Goal: Task Accomplishment & Management: Use online tool/utility

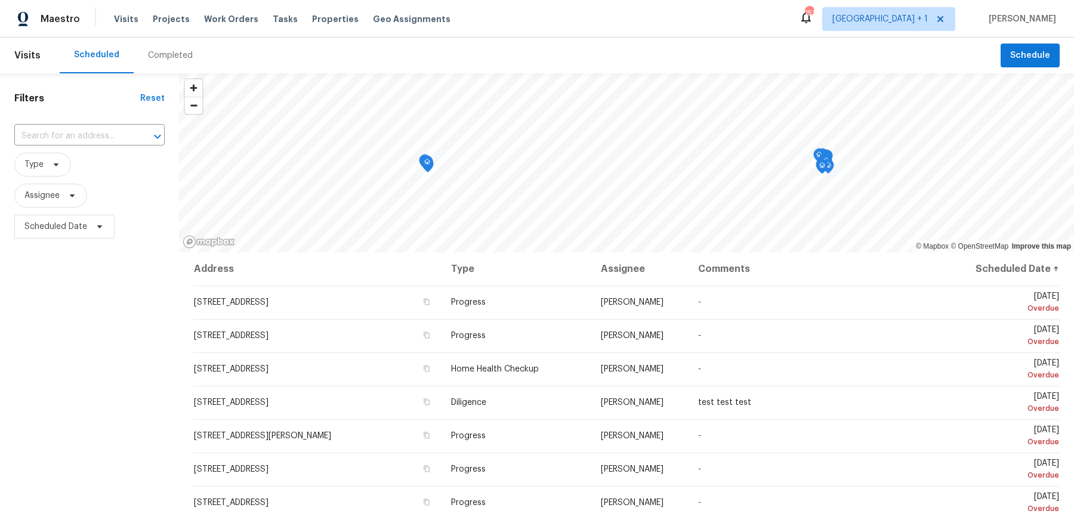
click at [937, 36] on div "Maestro Visits Projects Work Orders Tasks Properties Geo Assignments 151 [GEOGR…" at bounding box center [537, 19] width 1074 height 38
click at [928, 19] on span "[GEOGRAPHIC_DATA] + 1" at bounding box center [879, 19] width 95 height 12
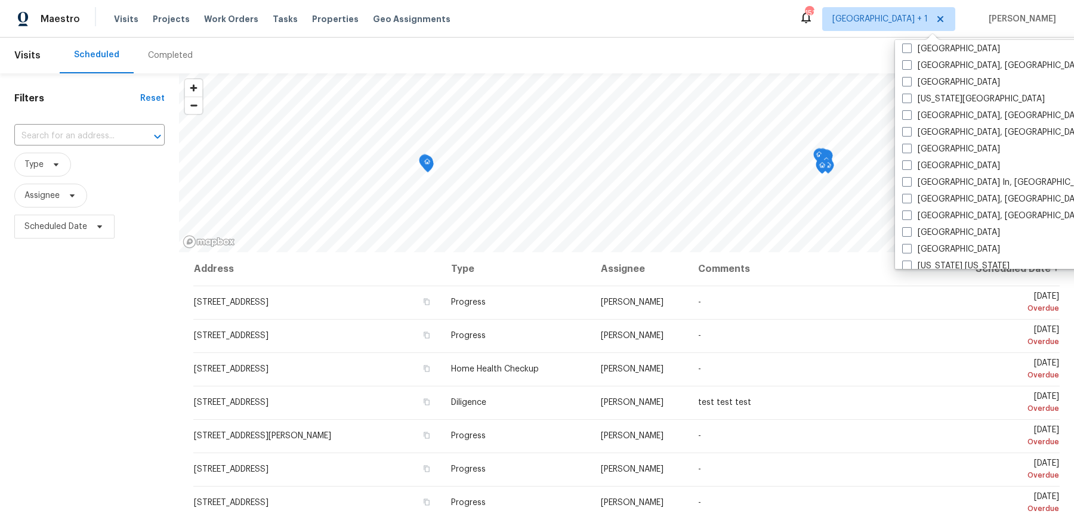
scroll to position [425, 0]
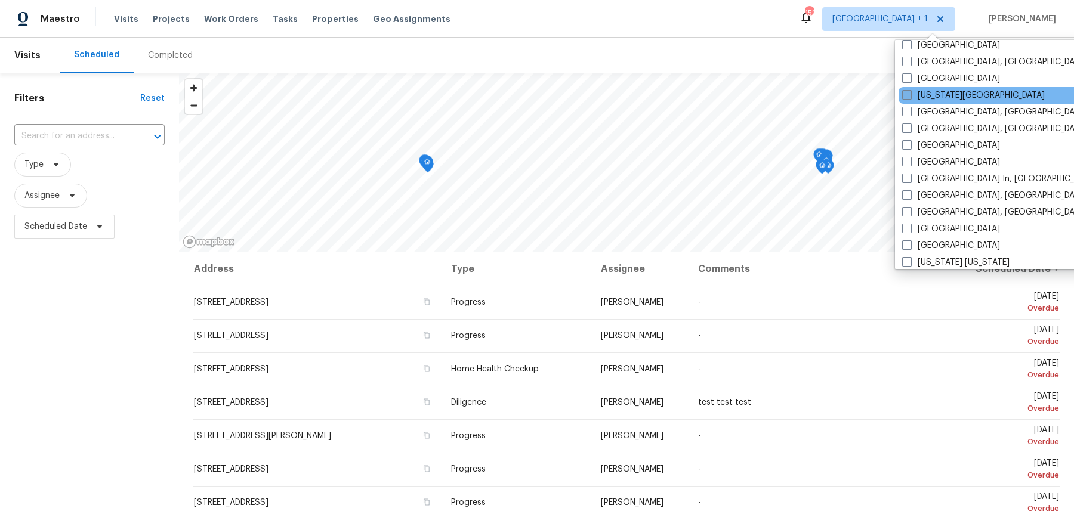
click at [905, 90] on span at bounding box center [907, 95] width 10 height 10
click at [905, 90] on input "[US_STATE][GEOGRAPHIC_DATA]" at bounding box center [906, 94] width 8 height 8
checkbox input "true"
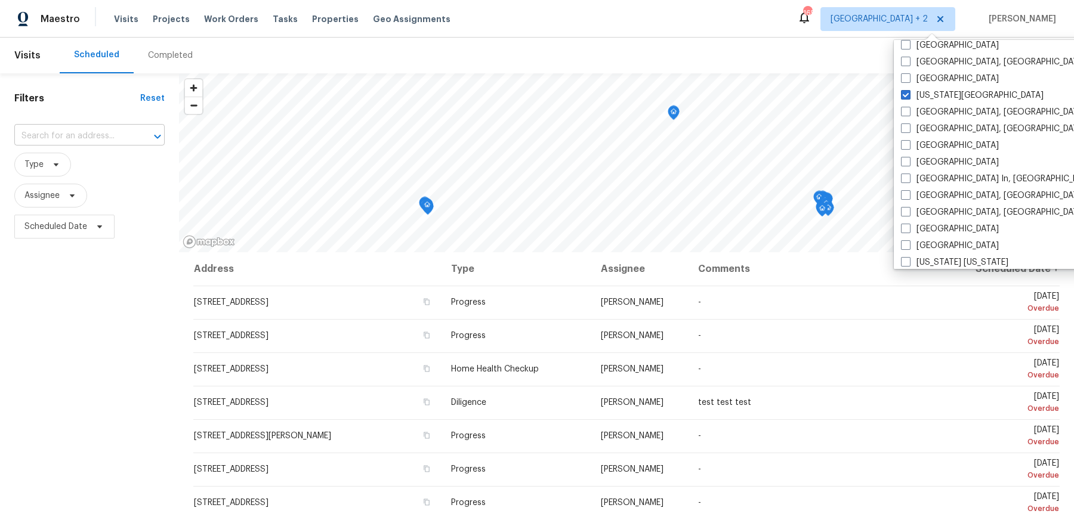
click at [99, 130] on input "text" at bounding box center [72, 136] width 117 height 18
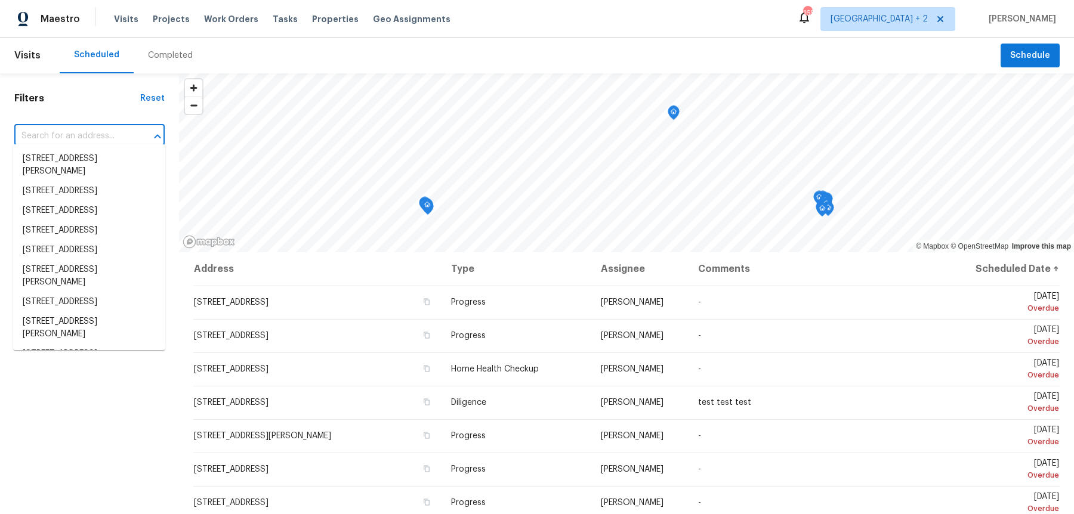
paste input "2100 Thunderbird Dr"
type input "2100 Thunderbird Dr"
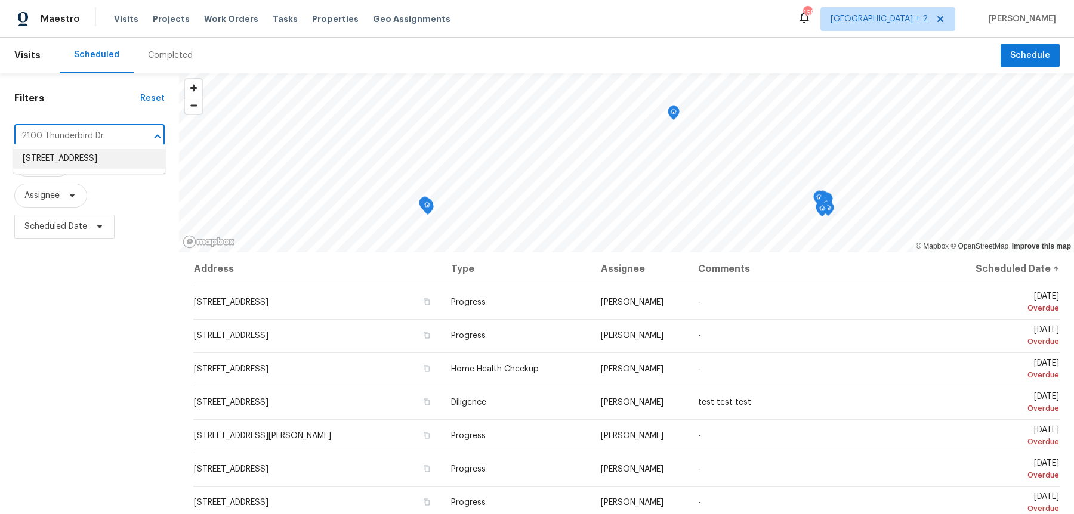
click at [89, 160] on li "[STREET_ADDRESS]" at bounding box center [89, 159] width 152 height 20
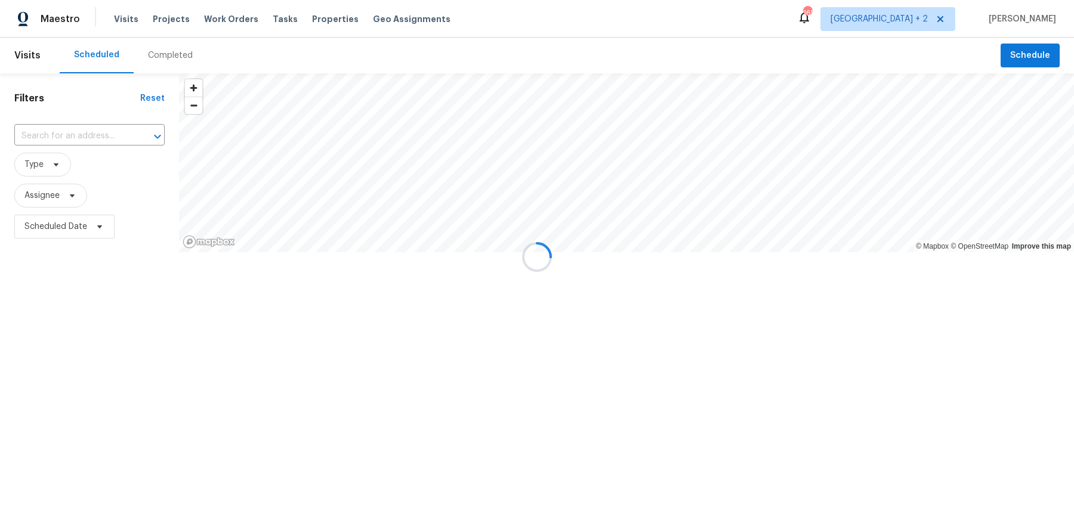
type input "[STREET_ADDRESS]"
click at [1038, 54] on span "Schedule" at bounding box center [1030, 55] width 40 height 15
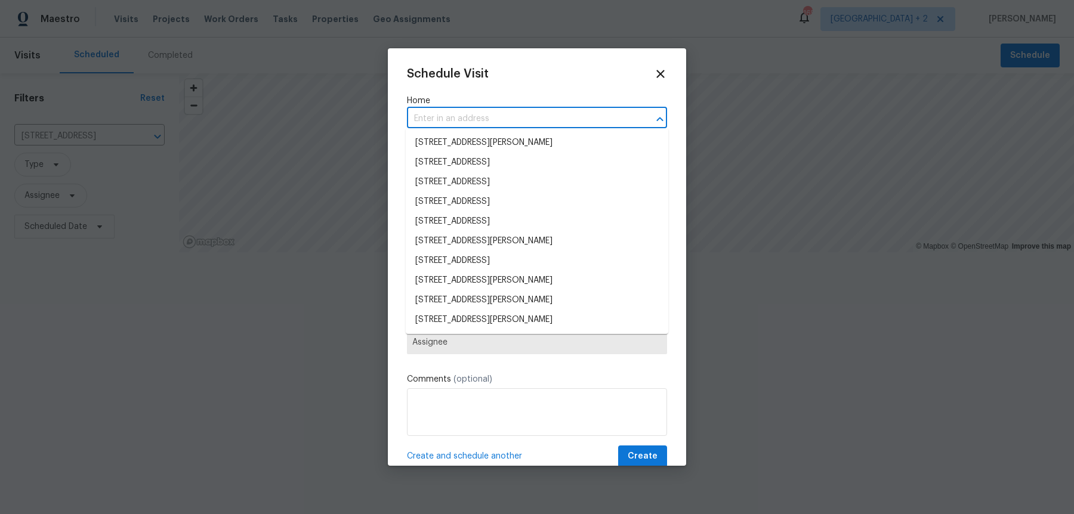
click at [510, 120] on input "text" at bounding box center [520, 119] width 227 height 18
paste input "2100 Thunderbird Dr"
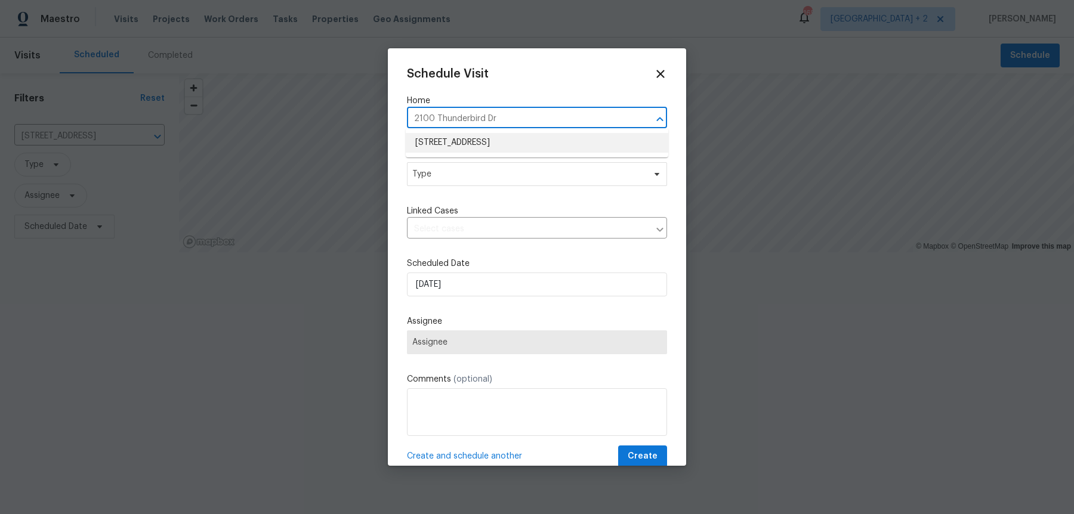
type input "2100 Thunderbird Dr"
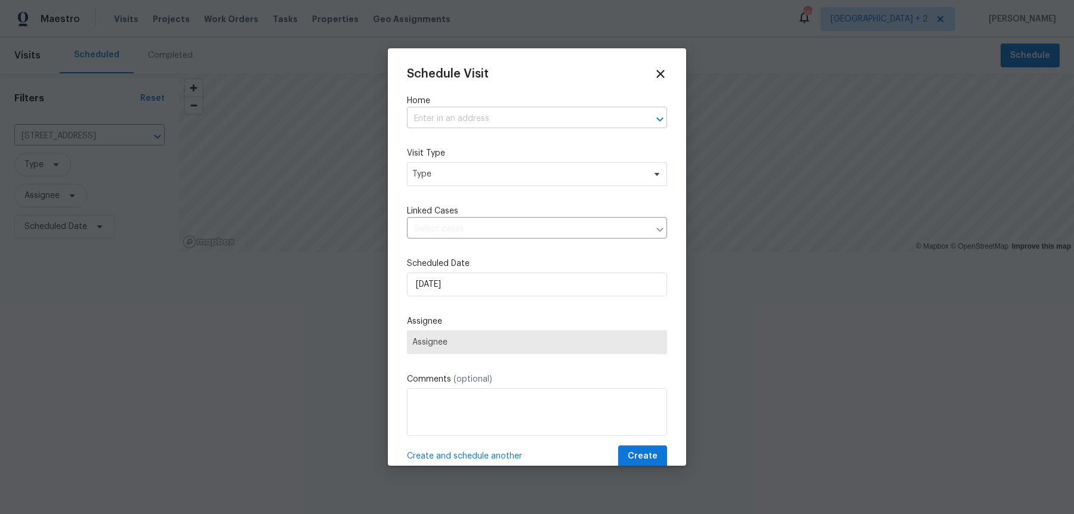
click at [474, 112] on input "text" at bounding box center [520, 119] width 227 height 18
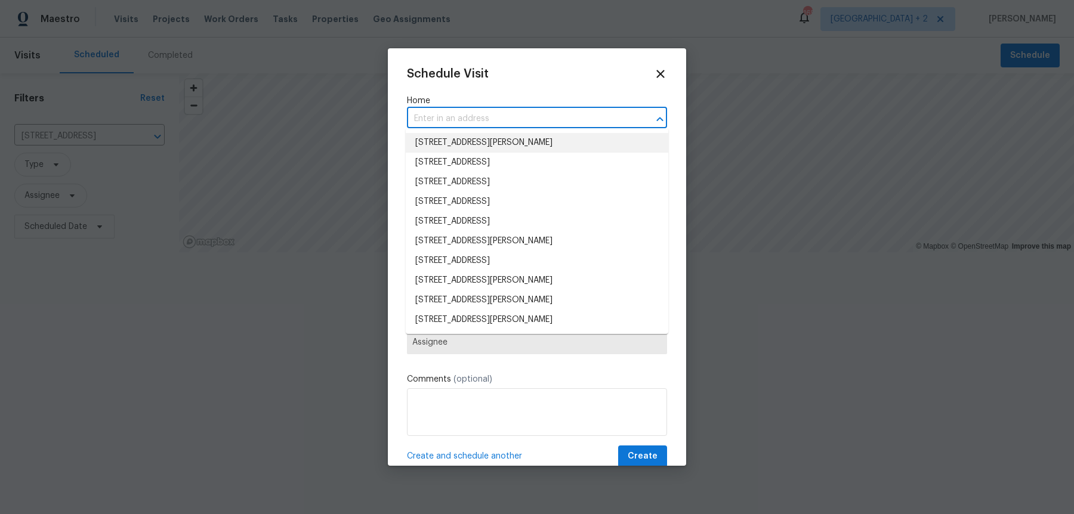
paste input "2100 Thunderbird Dr"
type input "2100 Thunderbird Dr"
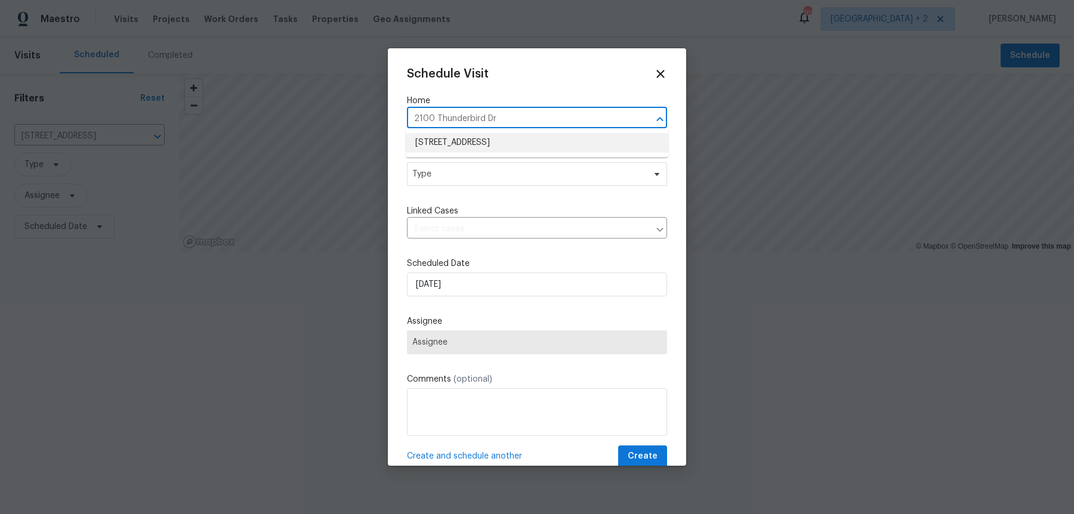
click at [479, 134] on li "[STREET_ADDRESS]" at bounding box center [537, 143] width 263 height 20
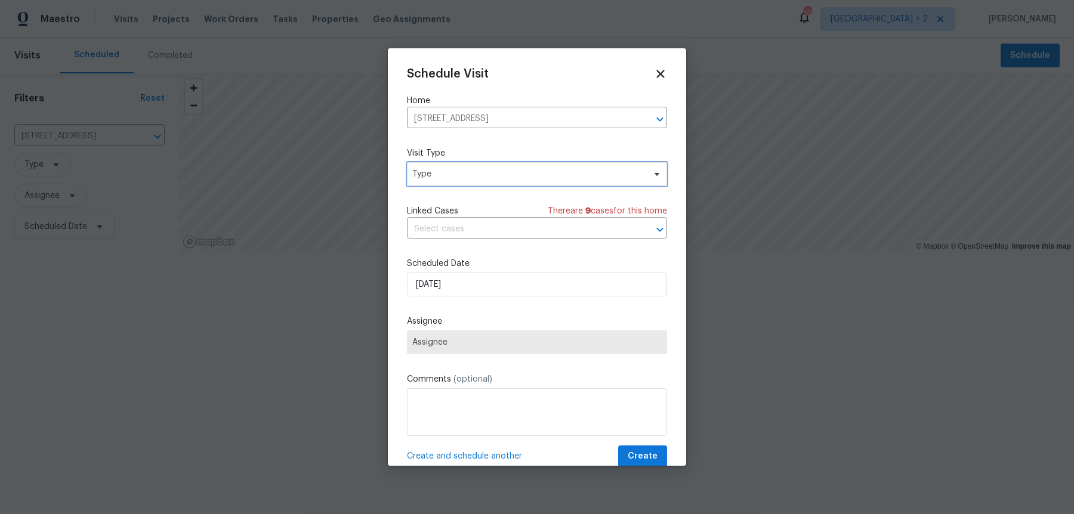
click at [457, 175] on span "Type" at bounding box center [528, 174] width 232 height 12
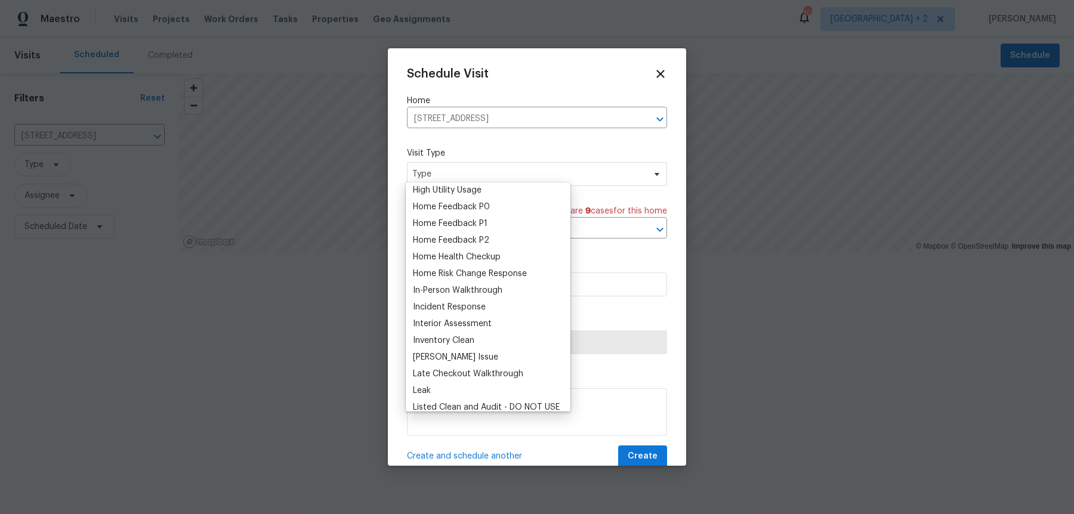
scroll to position [362, 0]
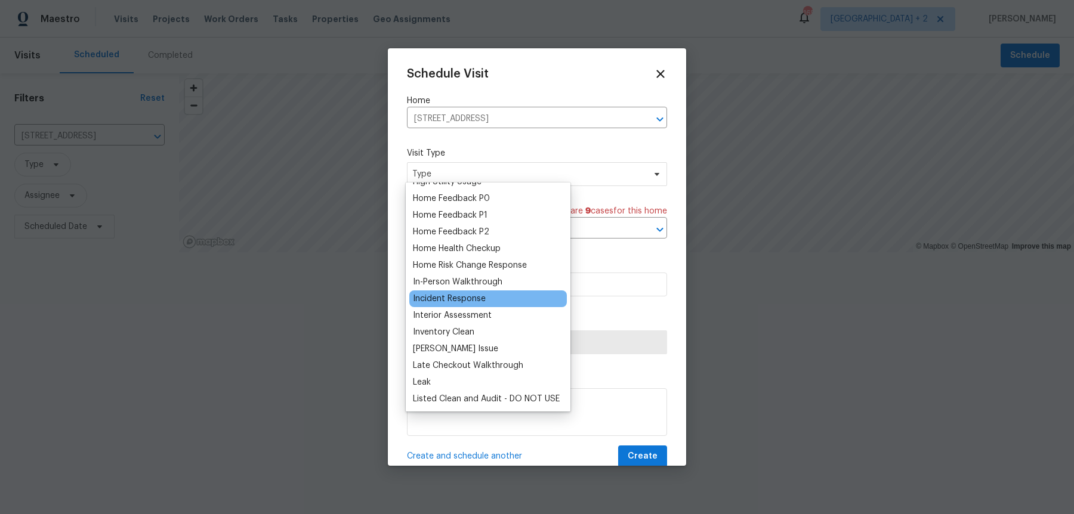
click at [465, 293] on div "Incident Response" at bounding box center [449, 299] width 73 height 12
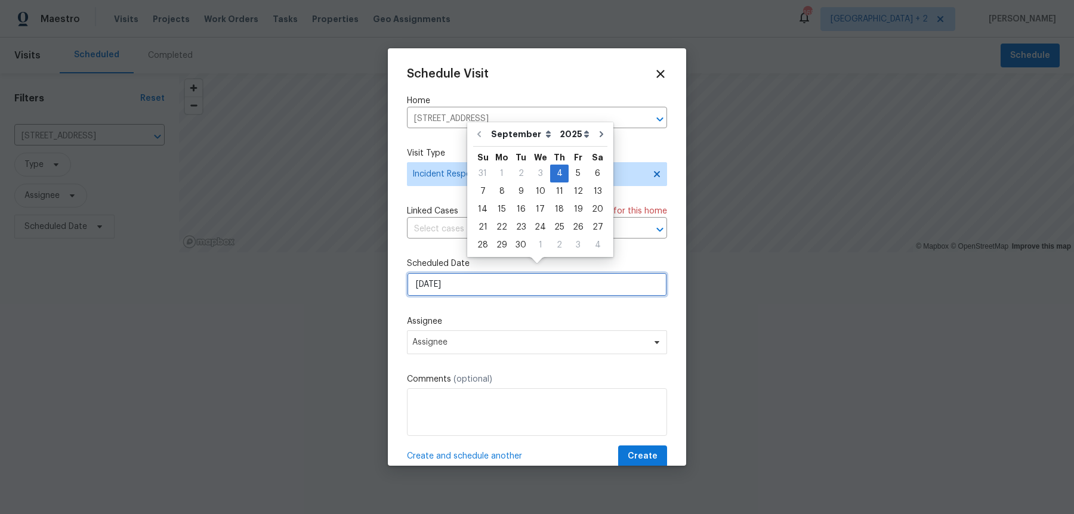
click at [456, 286] on input "[DATE]" at bounding box center [537, 285] width 260 height 24
click at [578, 173] on div "5" at bounding box center [578, 173] width 19 height 17
type input "[DATE]"
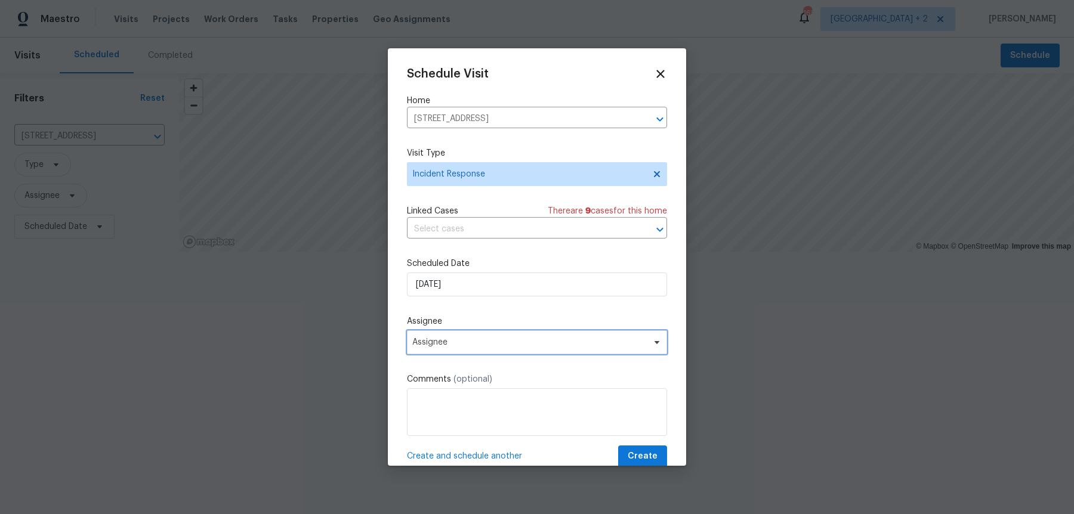
click at [442, 338] on span "Assignee" at bounding box center [529, 343] width 234 height 10
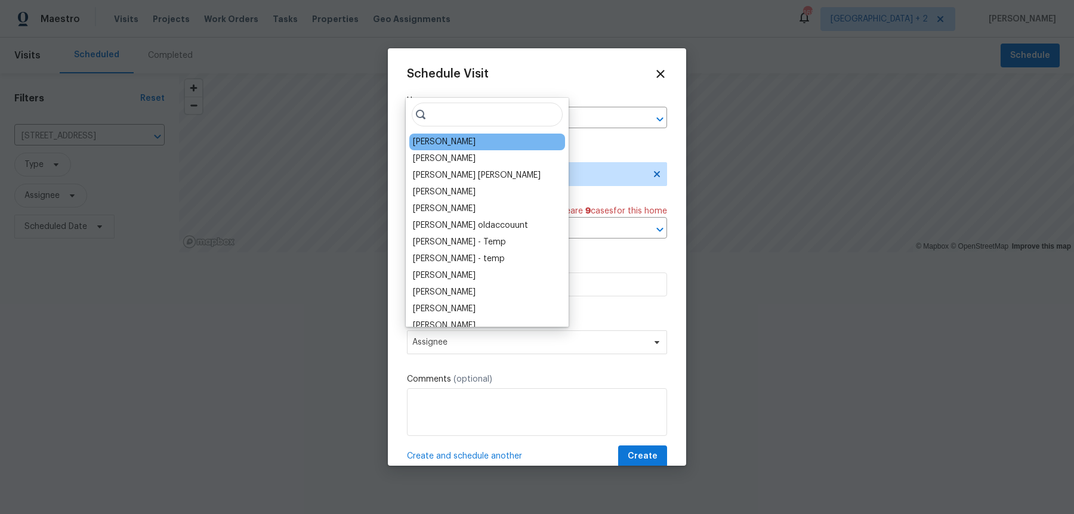
click at [437, 136] on div "[PERSON_NAME]" at bounding box center [444, 142] width 63 height 12
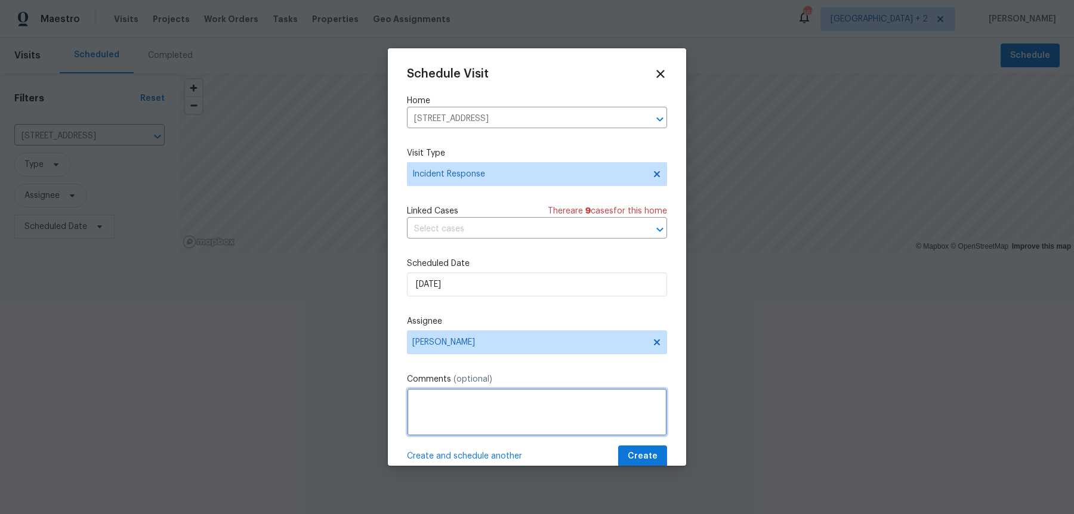
click at [426, 400] on textarea at bounding box center [537, 412] width 260 height 48
paste textarea "Are you able to swing by the home asap and change out LB codes and locks here. …"
drag, startPoint x: 559, startPoint y: 400, endPoint x: 499, endPoint y: 400, distance: 59.7
click at [499, 400] on textarea "Are you able to swing by the home asap and change out LB codes and locks here. …" at bounding box center [537, 412] width 260 height 48
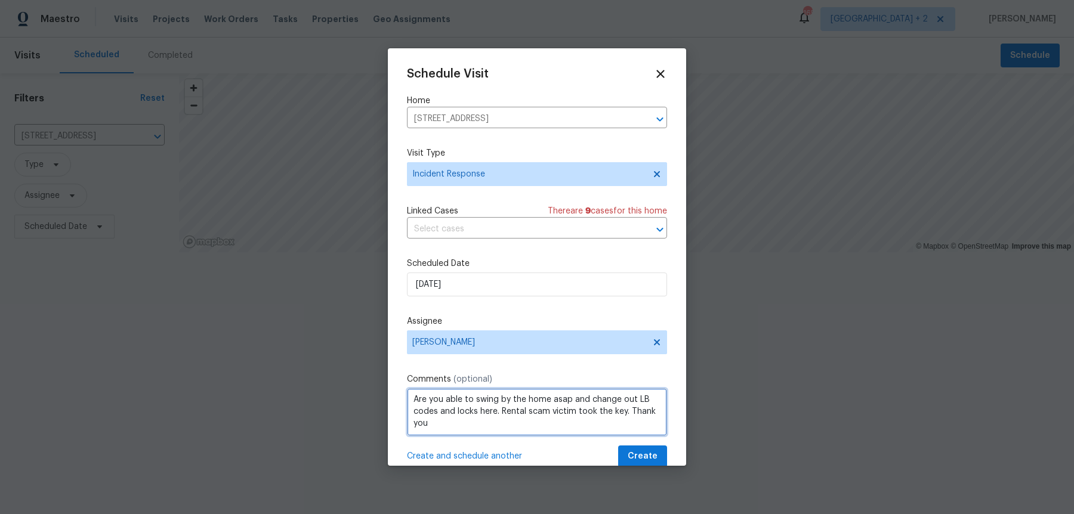
type textarea "Are you able to swing by the home asap and change out LB codes and locks here. …"
click at [640, 433] on div "Schedule Visit Home [STREET_ADDRESS] ​ Visit Type Incident Response Linked Case…" at bounding box center [537, 267] width 260 height 400
click at [642, 449] on span "Create" at bounding box center [643, 456] width 30 height 15
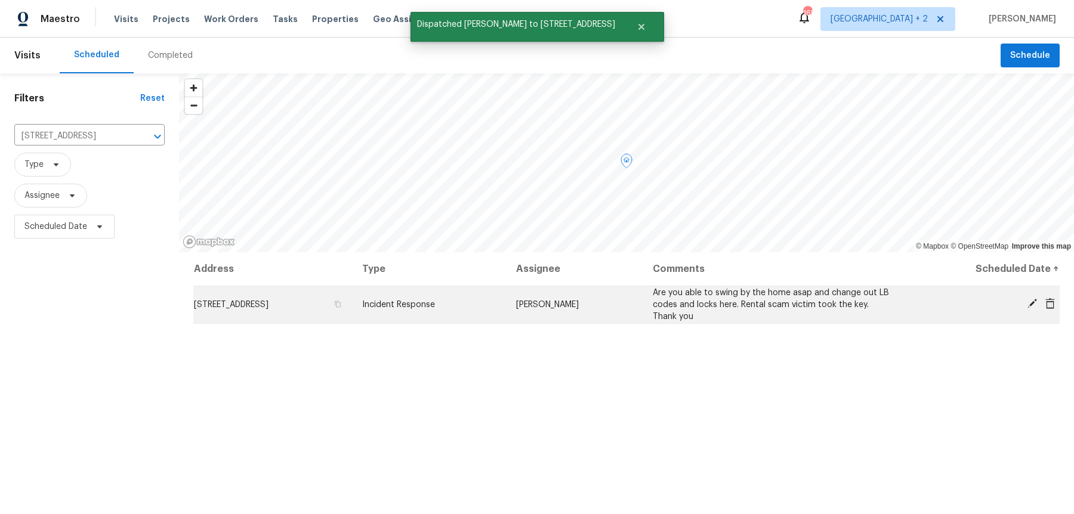
click at [321, 297] on td "[STREET_ADDRESS]" at bounding box center [272, 305] width 159 height 38
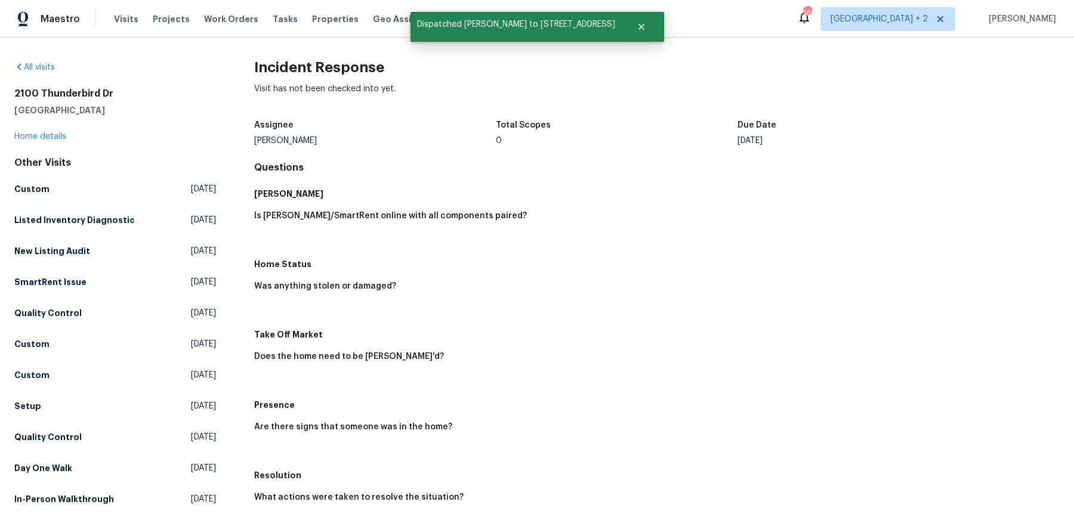
click at [340, 61] on h2 "Incident Response" at bounding box center [657, 67] width 806 height 12
copy h2 "Incident Response"
